Goal: Navigation & Orientation: Find specific page/section

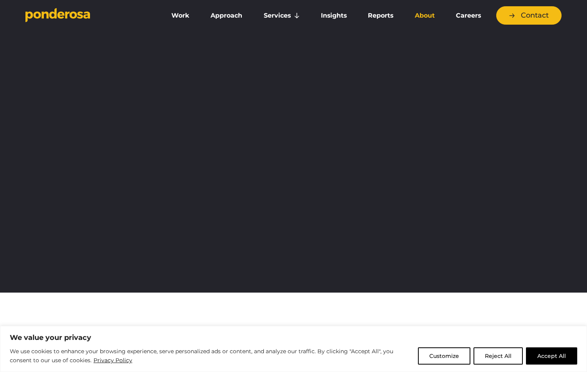
click at [426, 16] on link "About" at bounding box center [424, 15] width 38 height 16
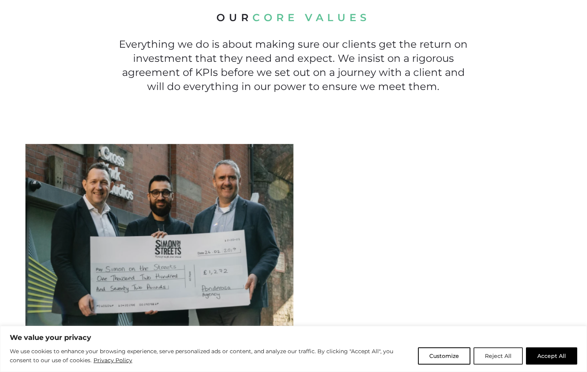
scroll to position [563, 0]
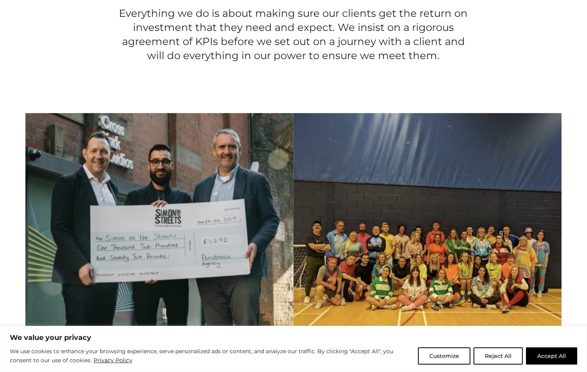
drag, startPoint x: 538, startPoint y: 355, endPoint x: 462, endPoint y: 289, distance: 100.9
click at [538, 355] on button "Accept All" at bounding box center [551, 355] width 51 height 17
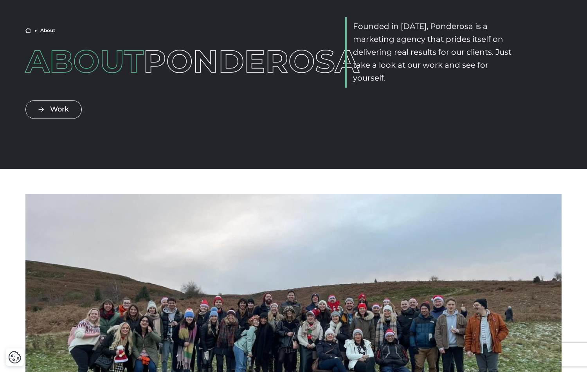
scroll to position [0, 0]
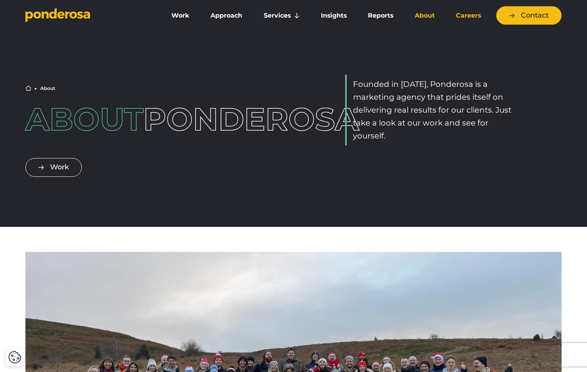
click at [459, 16] on link "Careers" at bounding box center [468, 15] width 43 height 16
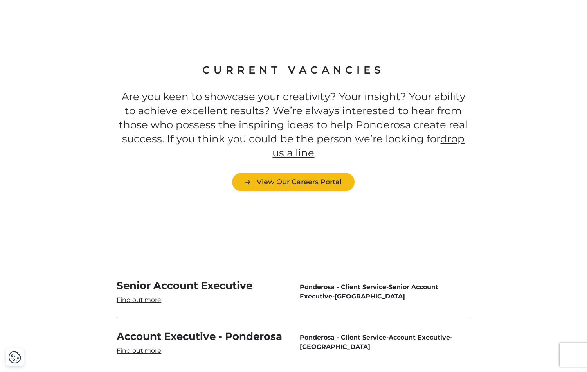
scroll to position [2211, 0]
